Goal: Complete application form

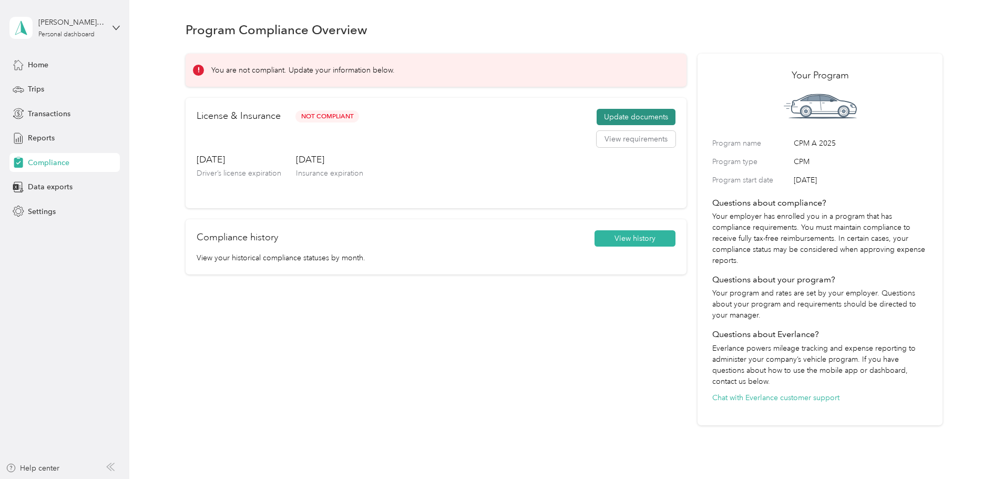
click at [624, 117] on button "Update documents" at bounding box center [636, 117] width 79 height 17
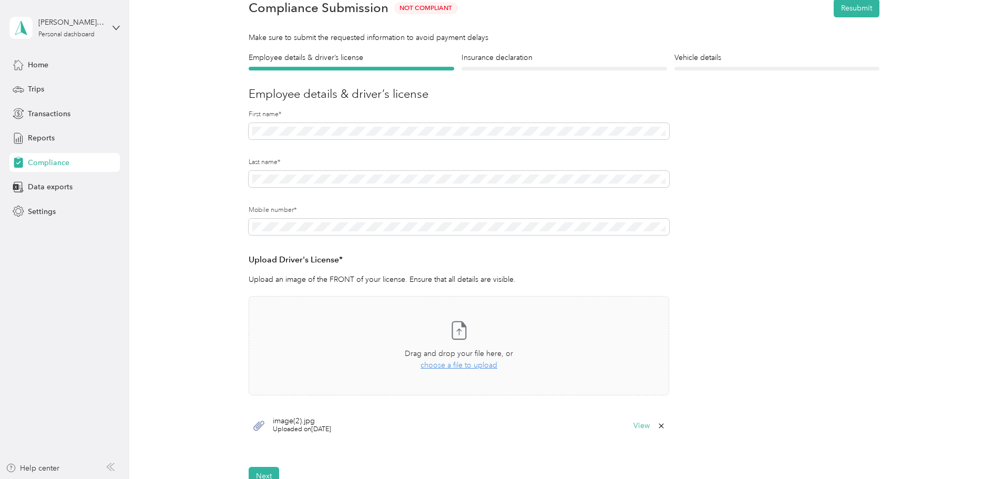
scroll to position [210, 0]
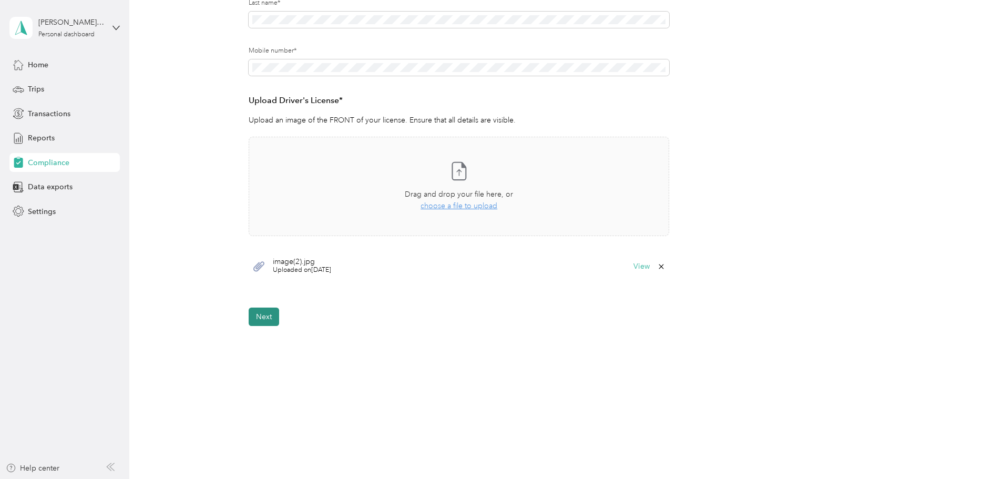
click at [265, 320] on button "Next" at bounding box center [264, 316] width 30 height 18
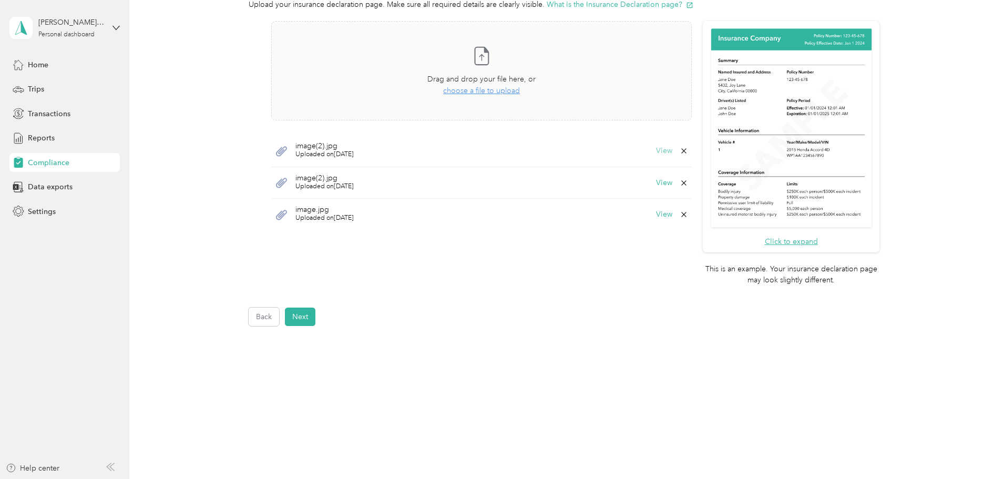
click at [663, 153] on button "View" at bounding box center [664, 150] width 16 height 7
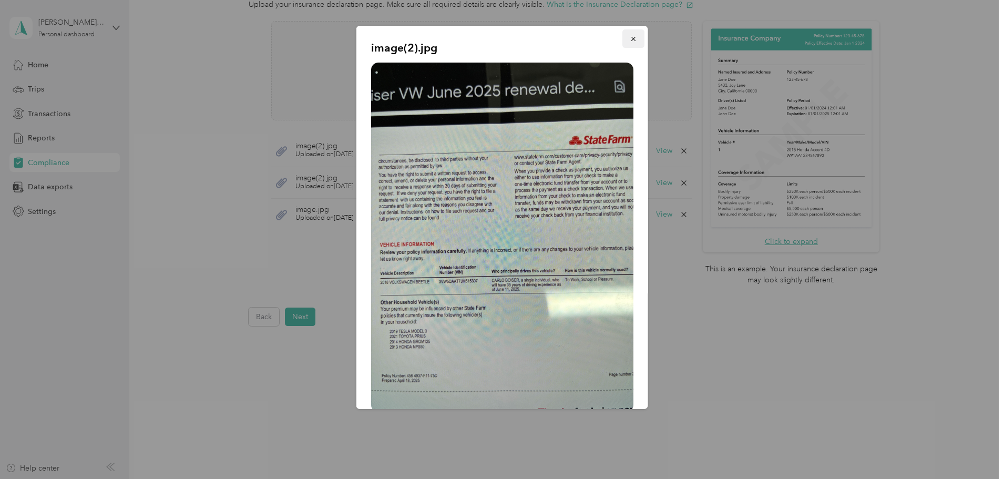
click at [622, 38] on button "button" at bounding box center [633, 38] width 22 height 18
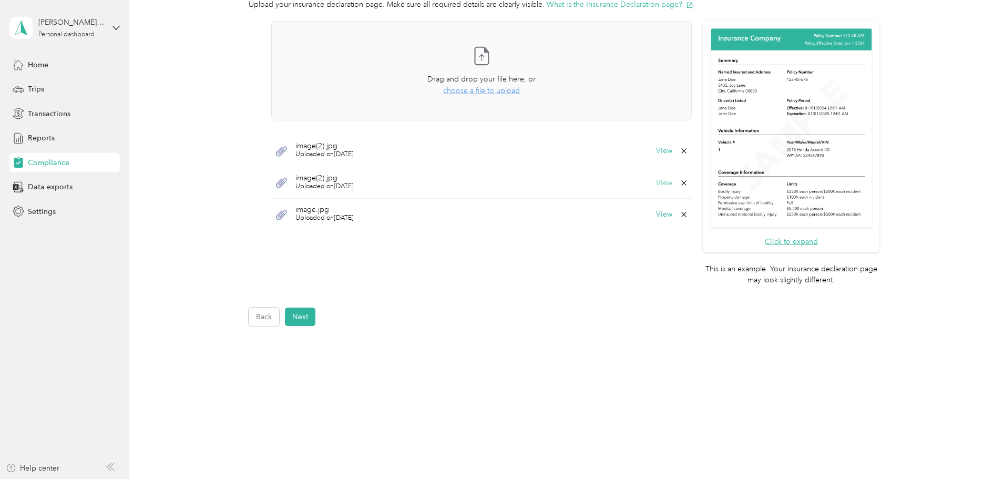
click at [662, 181] on button "View" at bounding box center [664, 182] width 16 height 7
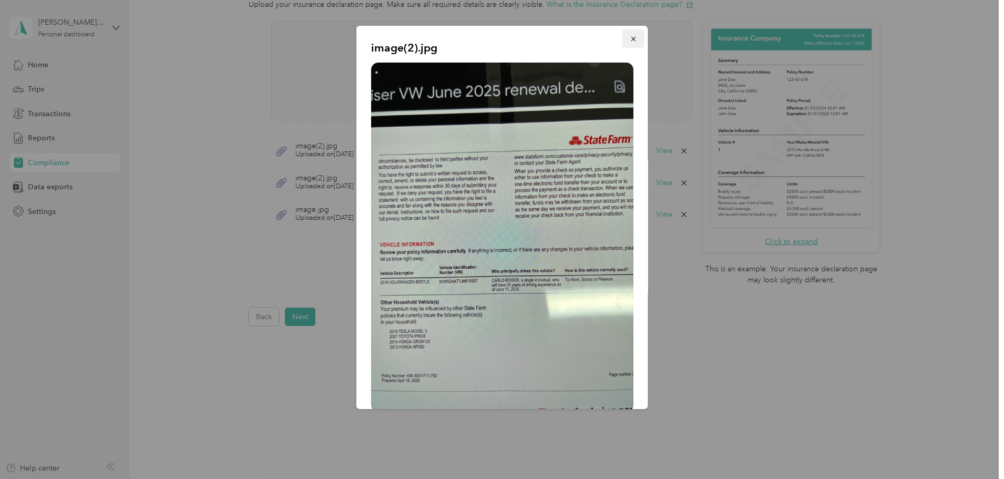
click at [630, 41] on icon "button" at bounding box center [633, 38] width 7 height 7
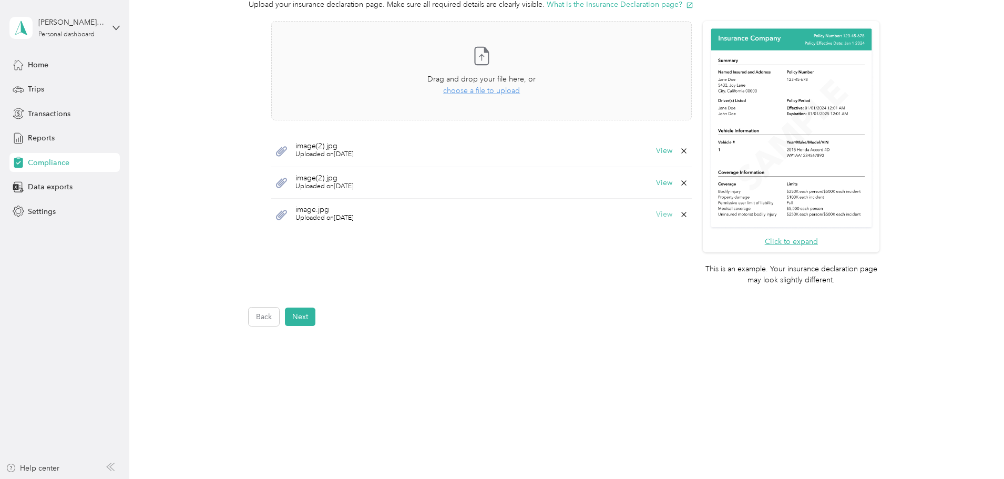
click at [661, 213] on button "View" at bounding box center [664, 214] width 16 height 7
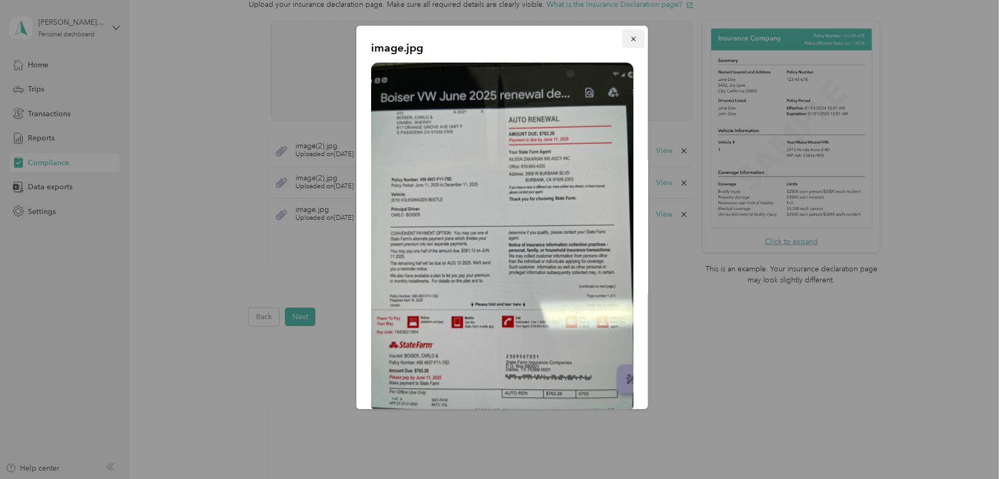
click at [631, 40] on icon "button" at bounding box center [633, 39] width 4 height 4
